Goal: Information Seeking & Learning: Learn about a topic

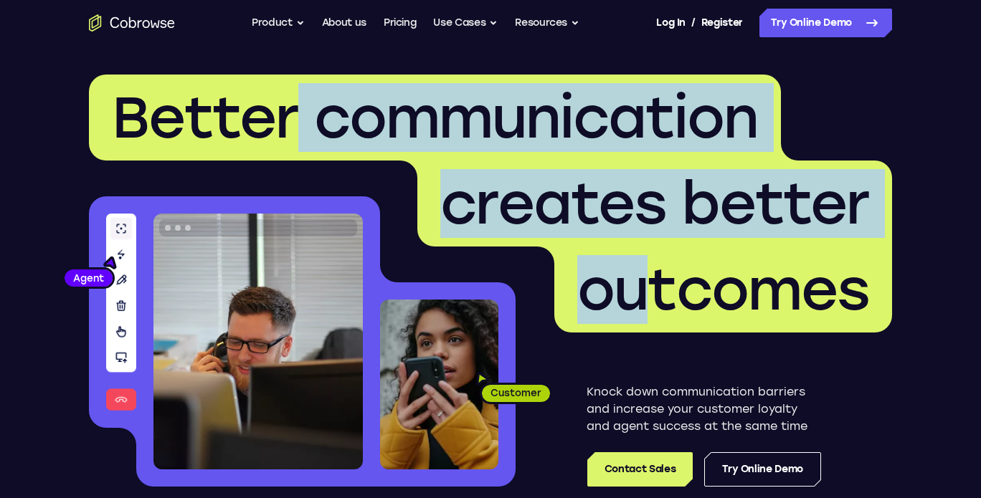
drag, startPoint x: 295, startPoint y: 130, endPoint x: 634, endPoint y: 283, distance: 372.0
click at [634, 283] on h1 "Better communication creates better outcomes" at bounding box center [490, 204] width 803 height 258
click at [634, 283] on span "outcomes" at bounding box center [723, 289] width 292 height 69
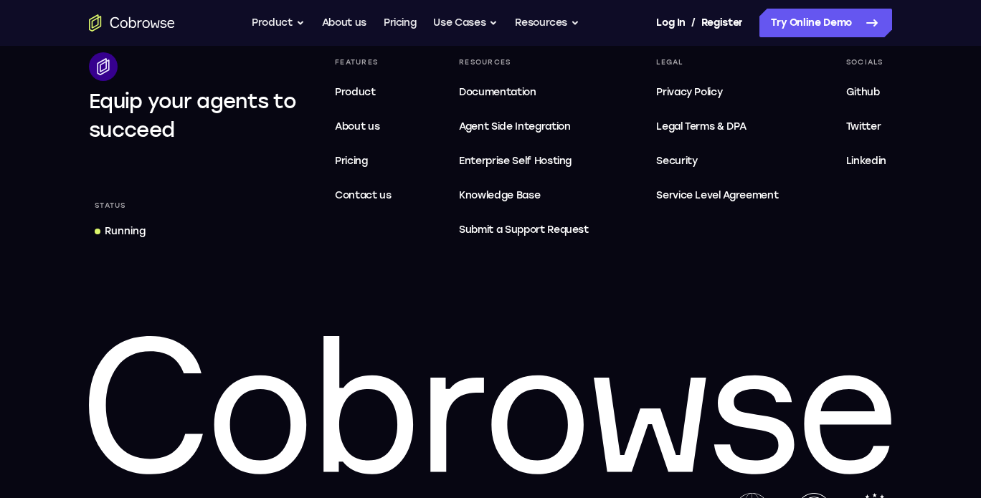
scroll to position [4486, 0]
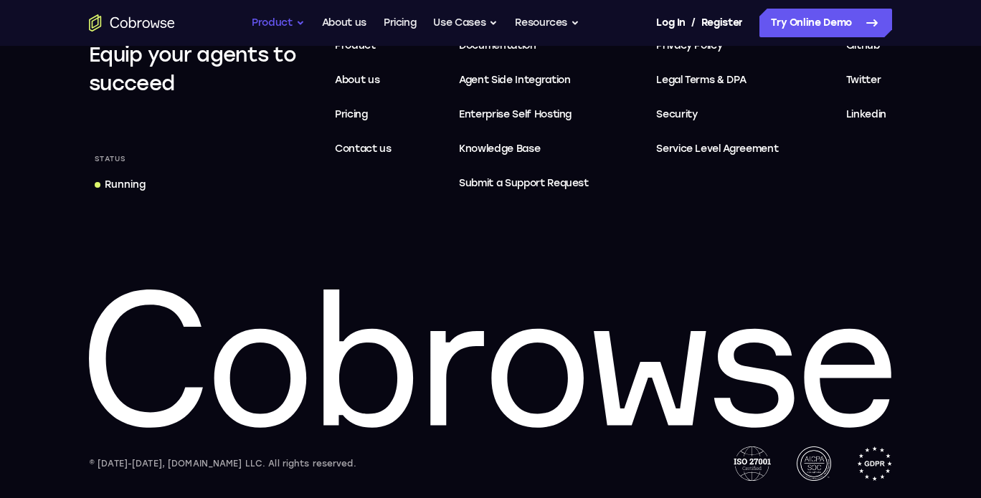
click at [289, 29] on button "Product" at bounding box center [278, 23] width 53 height 29
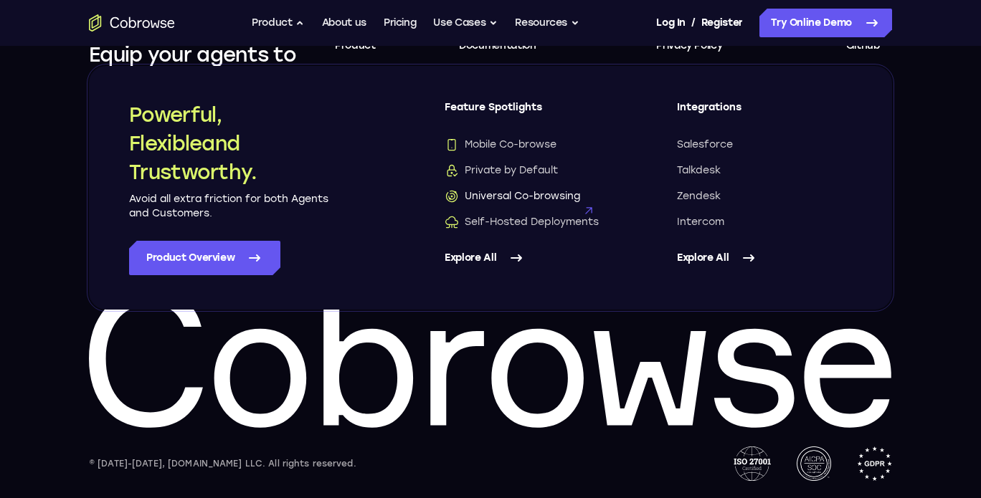
click at [538, 194] on span "Universal Co-browsing" at bounding box center [513, 196] width 136 height 14
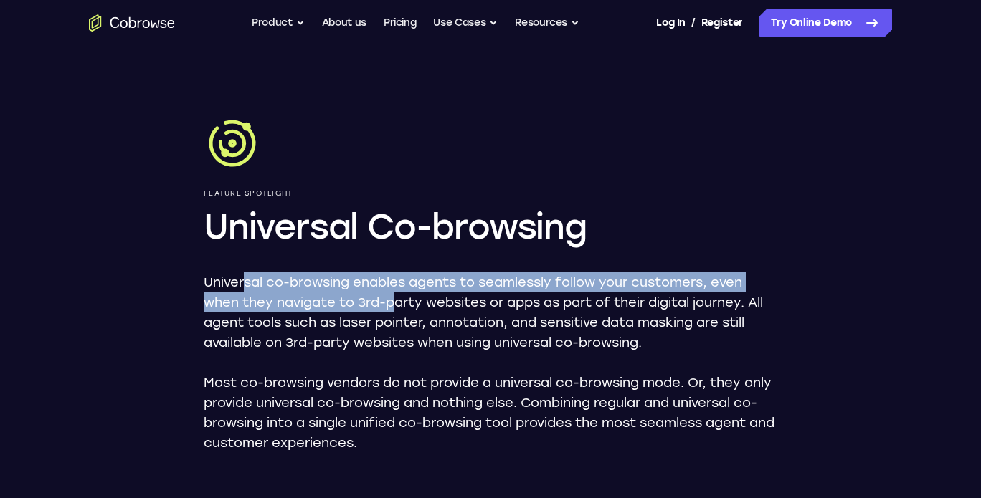
drag, startPoint x: 243, startPoint y: 282, endPoint x: 393, endPoint y: 305, distance: 151.6
click at [393, 305] on p "Universal co-browsing enables agents to seamlessly follow your customers, even …" at bounding box center [491, 312] width 574 height 80
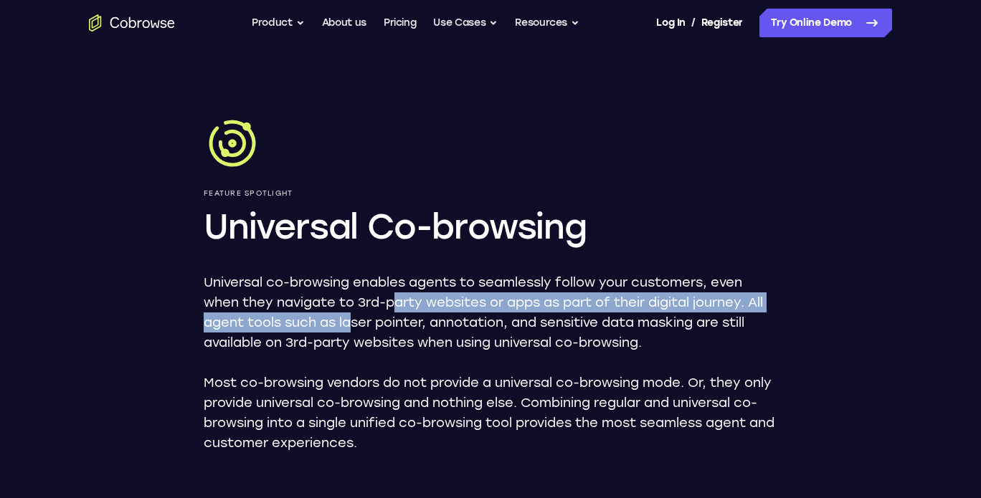
drag, startPoint x: 393, startPoint y: 305, endPoint x: 350, endPoint y: 331, distance: 50.2
click at [350, 331] on p "Universal co-browsing enables agents to seamlessly follow your customers, even …" at bounding box center [491, 312] width 574 height 80
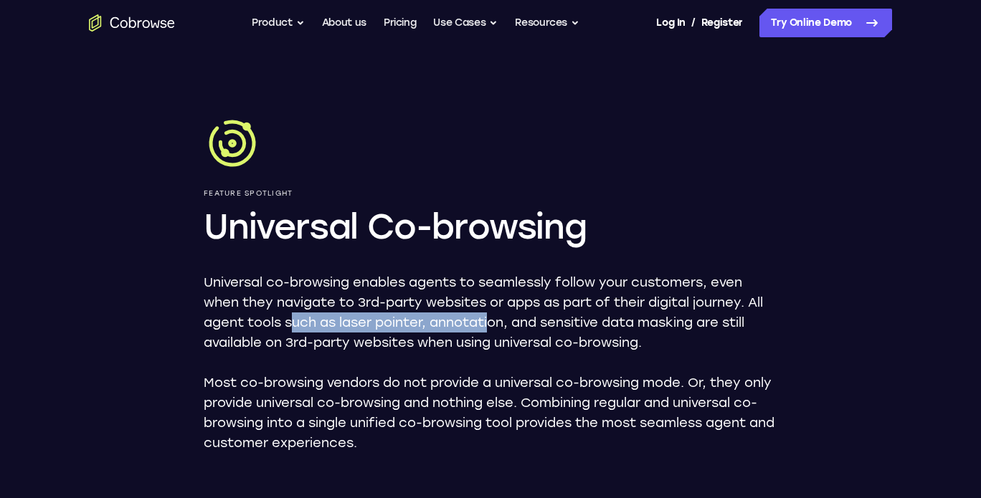
drag, startPoint x: 290, startPoint y: 323, endPoint x: 494, endPoint y: 326, distance: 203.7
click at [494, 326] on p "Universal co-browsing enables agents to seamlessly follow your customers, even …" at bounding box center [491, 312] width 574 height 80
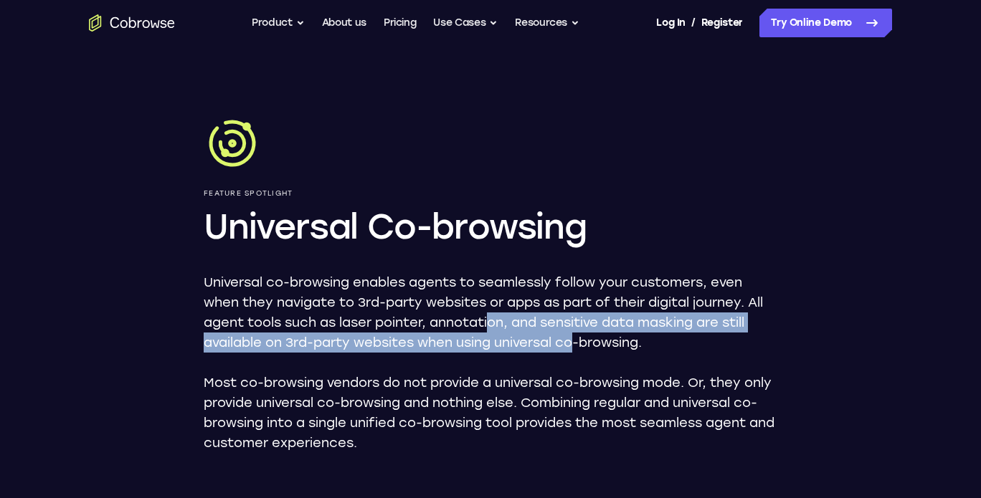
drag, startPoint x: 494, startPoint y: 326, endPoint x: 581, endPoint y: 345, distance: 88.7
click at [581, 345] on p "Universal co-browsing enables agents to seamlessly follow your customers, even …" at bounding box center [491, 312] width 574 height 80
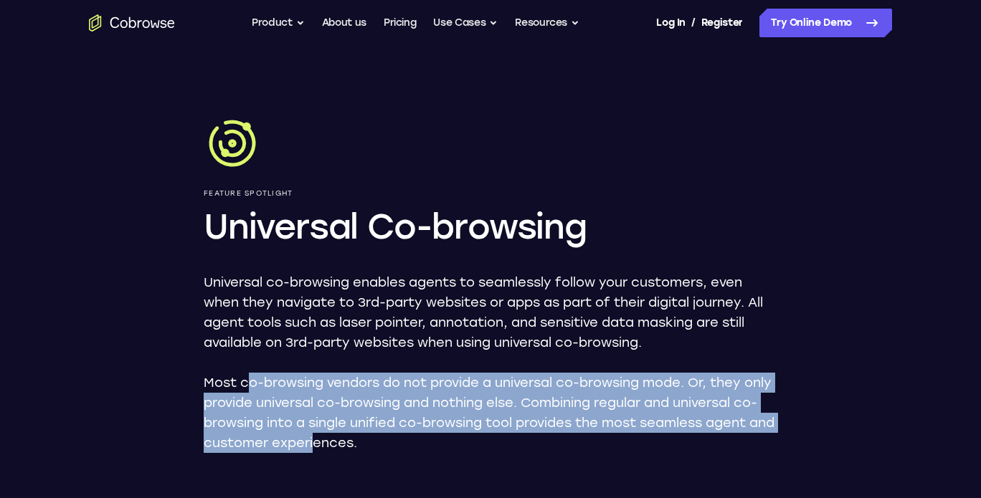
drag, startPoint x: 245, startPoint y: 392, endPoint x: 390, endPoint y: 442, distance: 153.1
click at [390, 442] on p "Most co-browsing vendors do not provide a universal co-browsing mode. Or, they …" at bounding box center [491, 413] width 574 height 80
drag, startPoint x: 390, startPoint y: 442, endPoint x: 259, endPoint y: 372, distance: 148.5
click at [259, 372] on div "Universal co-browsing enables agents to seamlessly follow your customers, even …" at bounding box center [491, 362] width 574 height 181
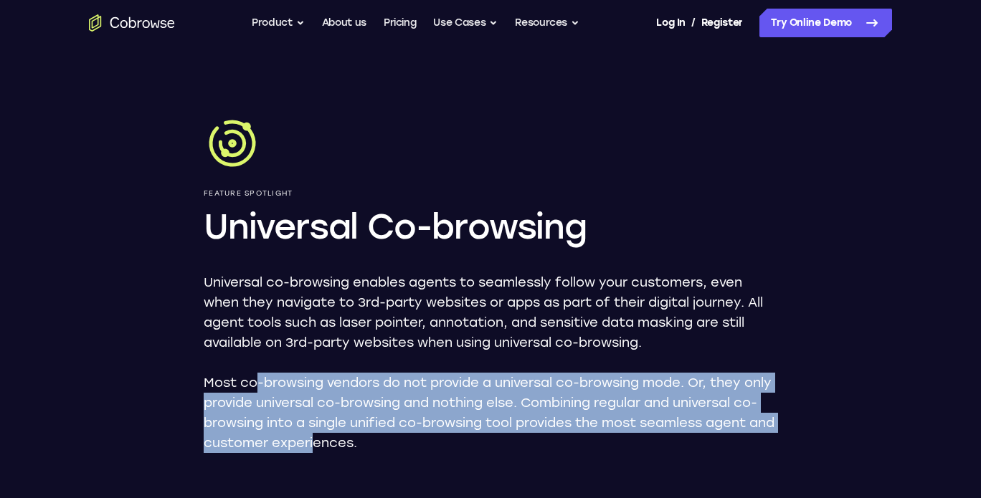
click at [259, 372] on div "Universal co-browsing enables agents to seamlessly follow your customers, even …" at bounding box center [491, 362] width 574 height 181
drag, startPoint x: 259, startPoint y: 372, endPoint x: 375, endPoint y: 457, distance: 143.7
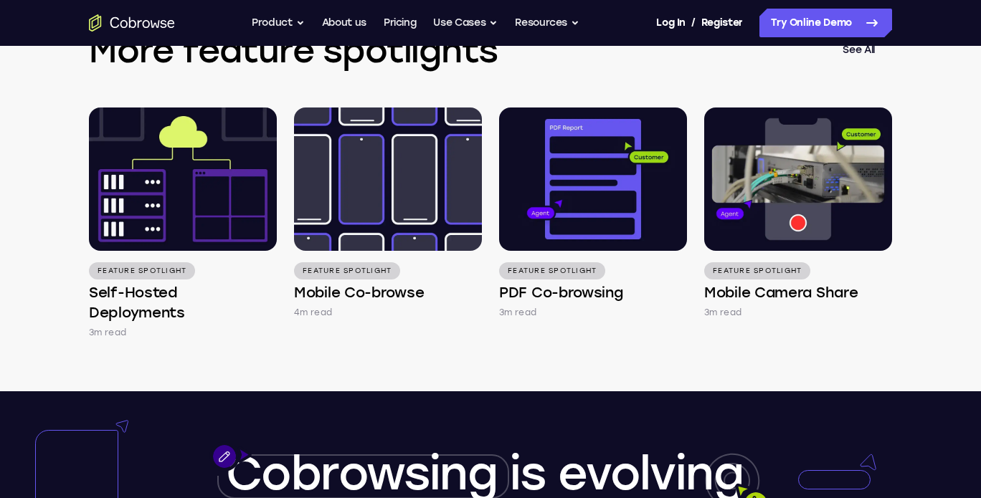
scroll to position [1957, 0]
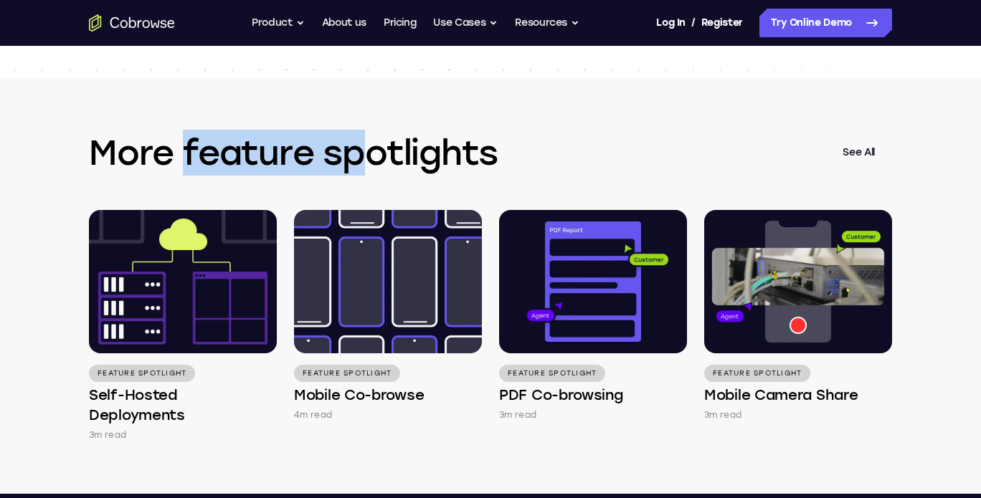
drag, startPoint x: 186, startPoint y: 156, endPoint x: 375, endPoint y: 141, distance: 189.8
click at [375, 141] on h3 "More feature spotlights" at bounding box center [457, 153] width 736 height 46
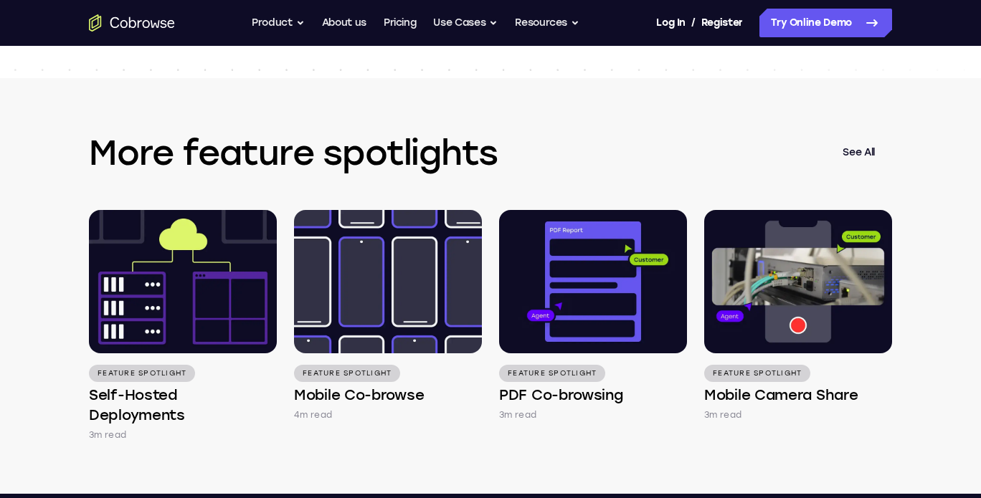
click at [369, 462] on div "More feature spotlights See All Feature Spotlight Self-Hosted Deployments 3m re…" at bounding box center [491, 286] width 918 height 416
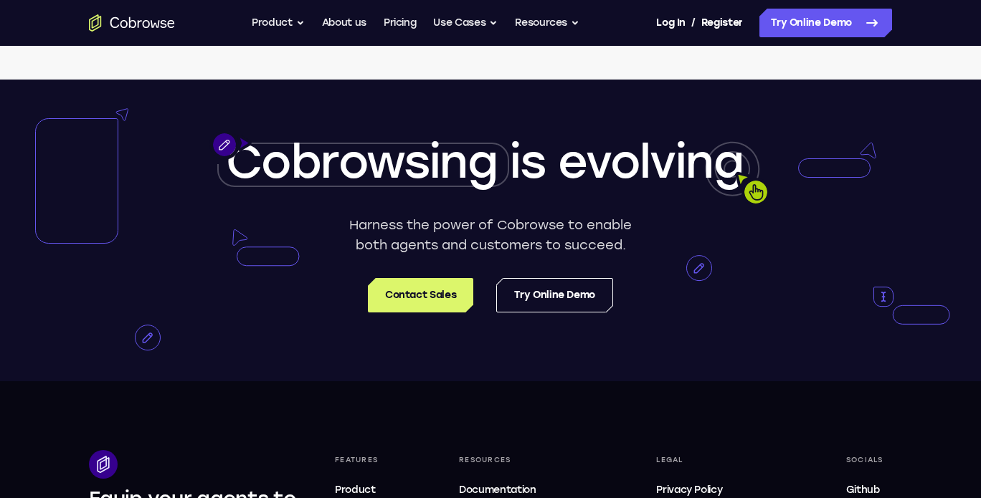
scroll to position [2064, 0]
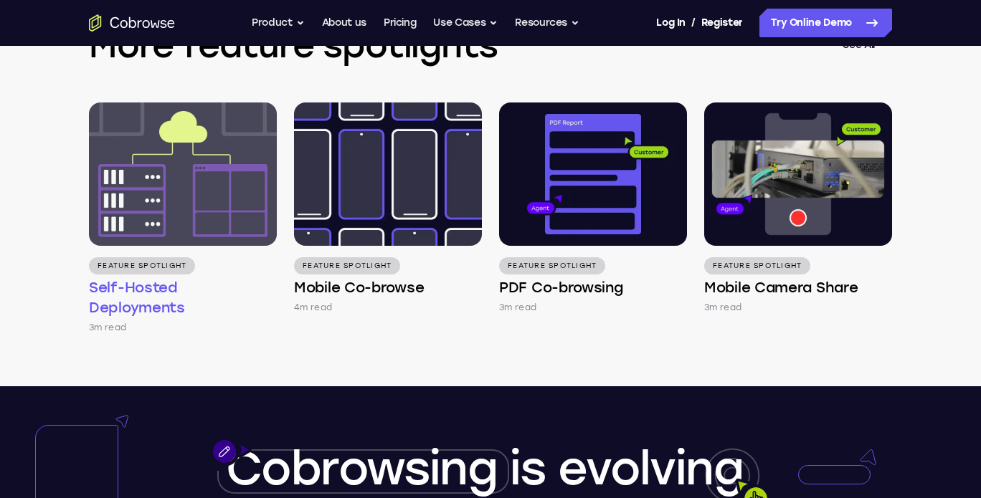
click at [204, 204] on img at bounding box center [183, 174] width 188 height 143
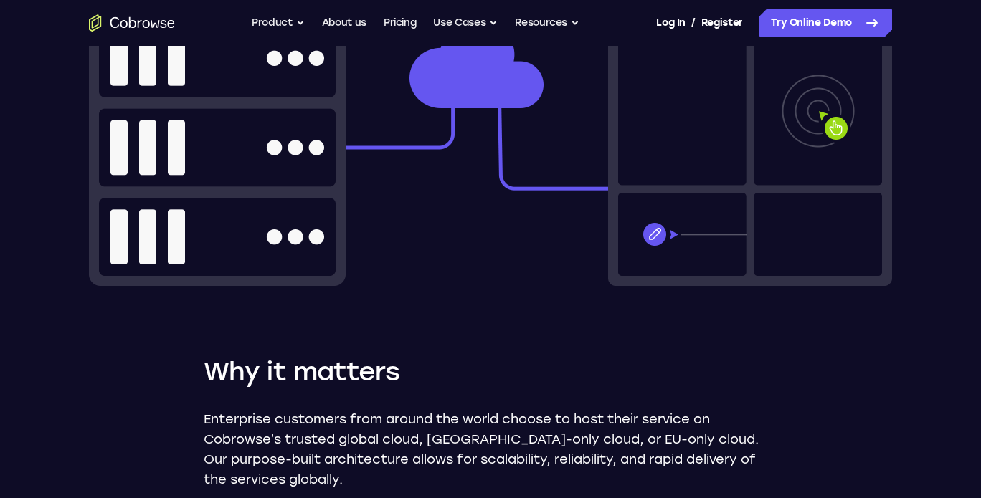
scroll to position [851, 0]
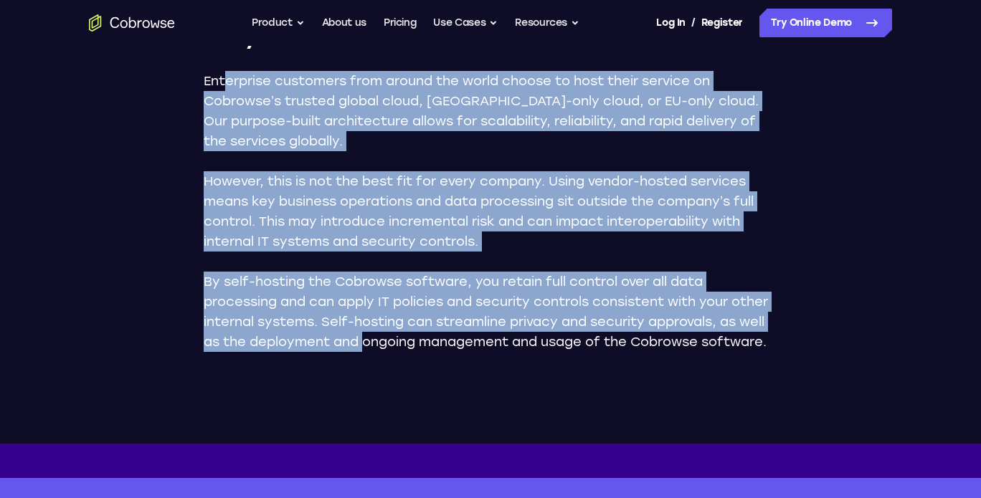
drag, startPoint x: 228, startPoint y: 80, endPoint x: 366, endPoint y: 335, distance: 290.4
click at [366, 335] on div "Enterprise customers from around the world choose to host their service on Cobr…" at bounding box center [491, 211] width 574 height 281
click at [366, 335] on p "By self-hosting the Cobrowse software, you retain full control over all data pr…" at bounding box center [491, 312] width 574 height 80
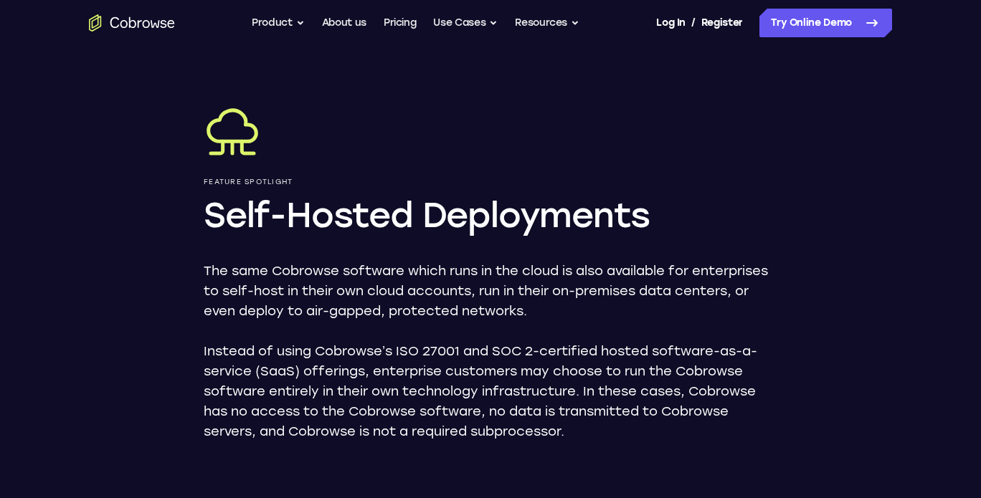
scroll to position [11, 0]
click at [333, 0] on nav "Go back Powerful, Flexible and Trustworthy. Avoid all extra friction for both A…" at bounding box center [490, 23] width 981 height 46
click at [334, 25] on link "About us" at bounding box center [344, 23] width 44 height 29
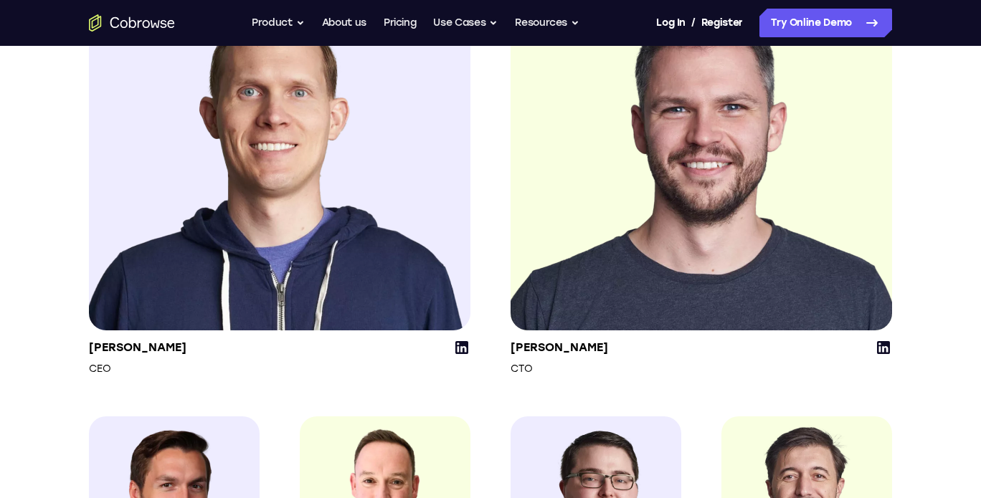
scroll to position [1818, 0]
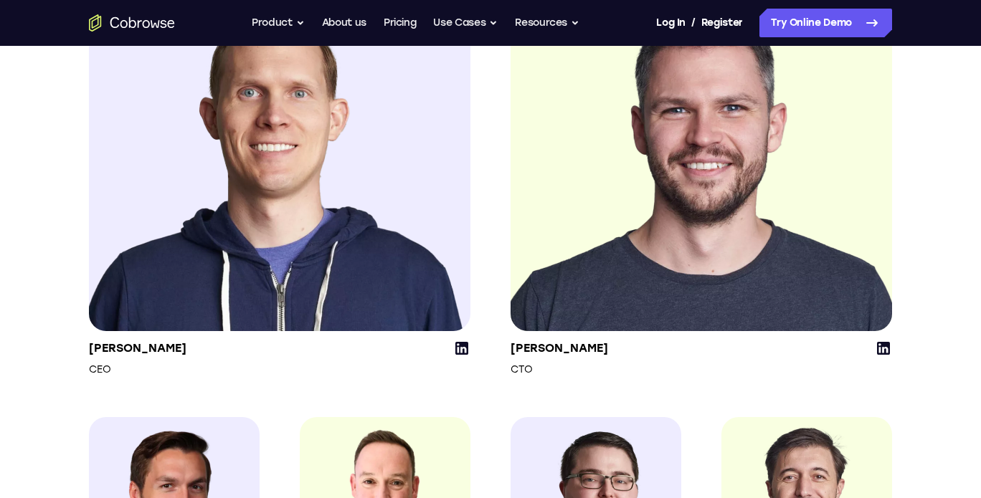
click at [882, 355] on icon at bounding box center [883, 348] width 13 height 13
